Goal: Task Accomplishment & Management: Use online tool/utility

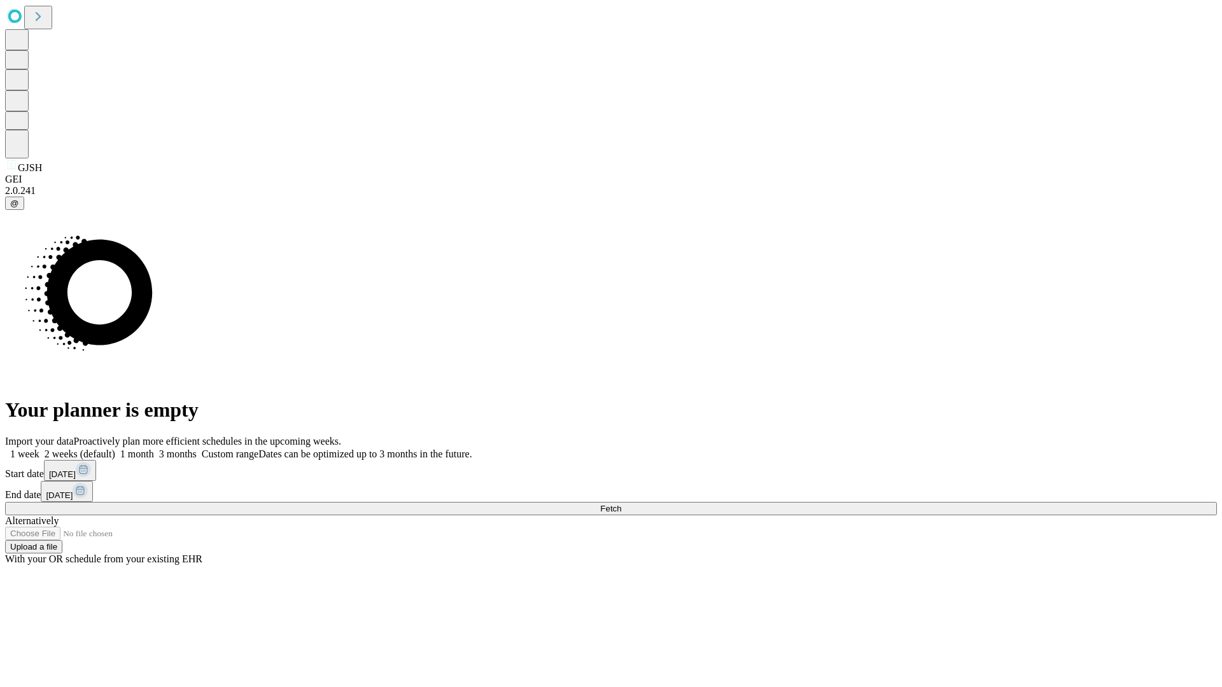
click at [621, 504] on span "Fetch" at bounding box center [610, 509] width 21 height 10
